Goal: Navigation & Orientation: Find specific page/section

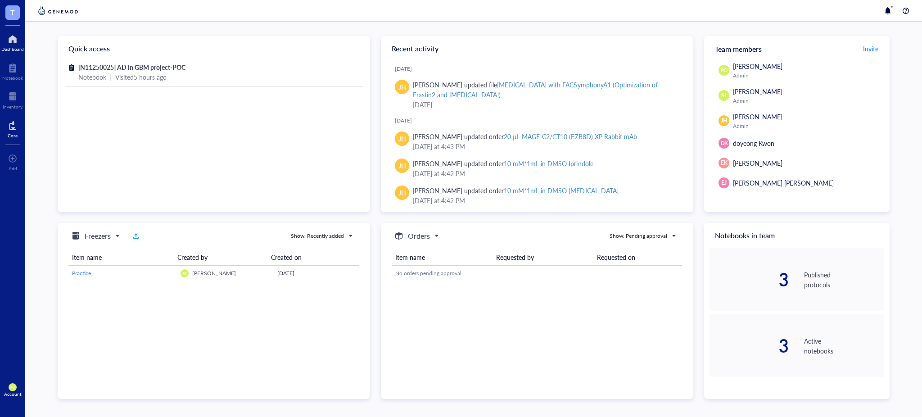
click at [17, 138] on div "Core" at bounding box center [13, 135] width 10 height 5
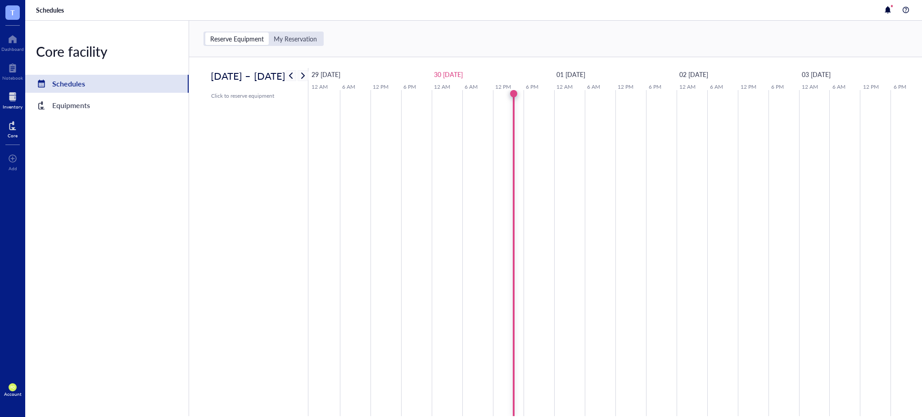
click at [16, 108] on div "Inventory" at bounding box center [13, 106] width 20 height 5
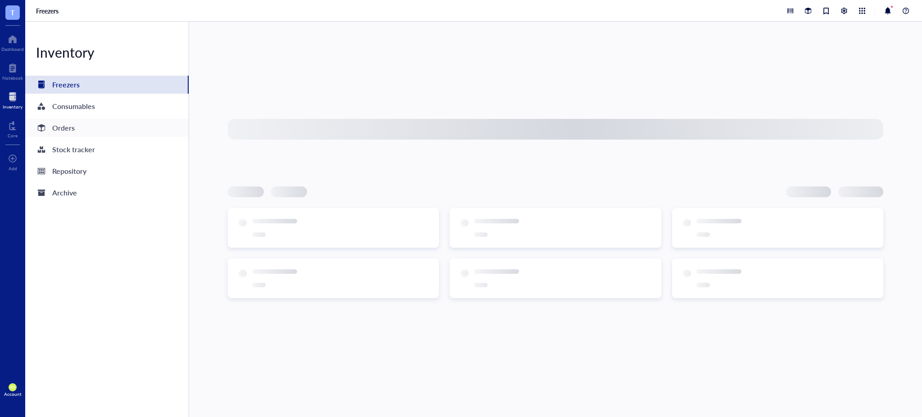
click at [89, 129] on div "Orders" at bounding box center [106, 128] width 163 height 18
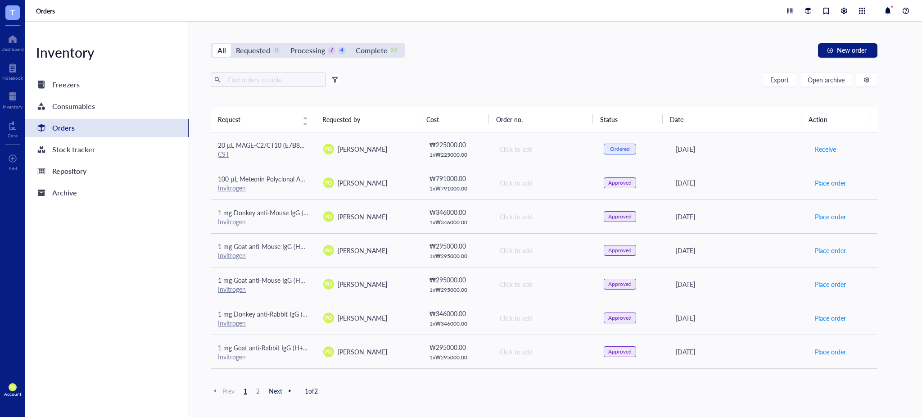
drag, startPoint x: 313, startPoint y: 116, endPoint x: 332, endPoint y: 121, distance: 20.0
click at [332, 121] on tr "Request Requested by Cost Order no. Status Date Action" at bounding box center [544, 119] width 667 height 25
